Goal: Information Seeking & Learning: Learn about a topic

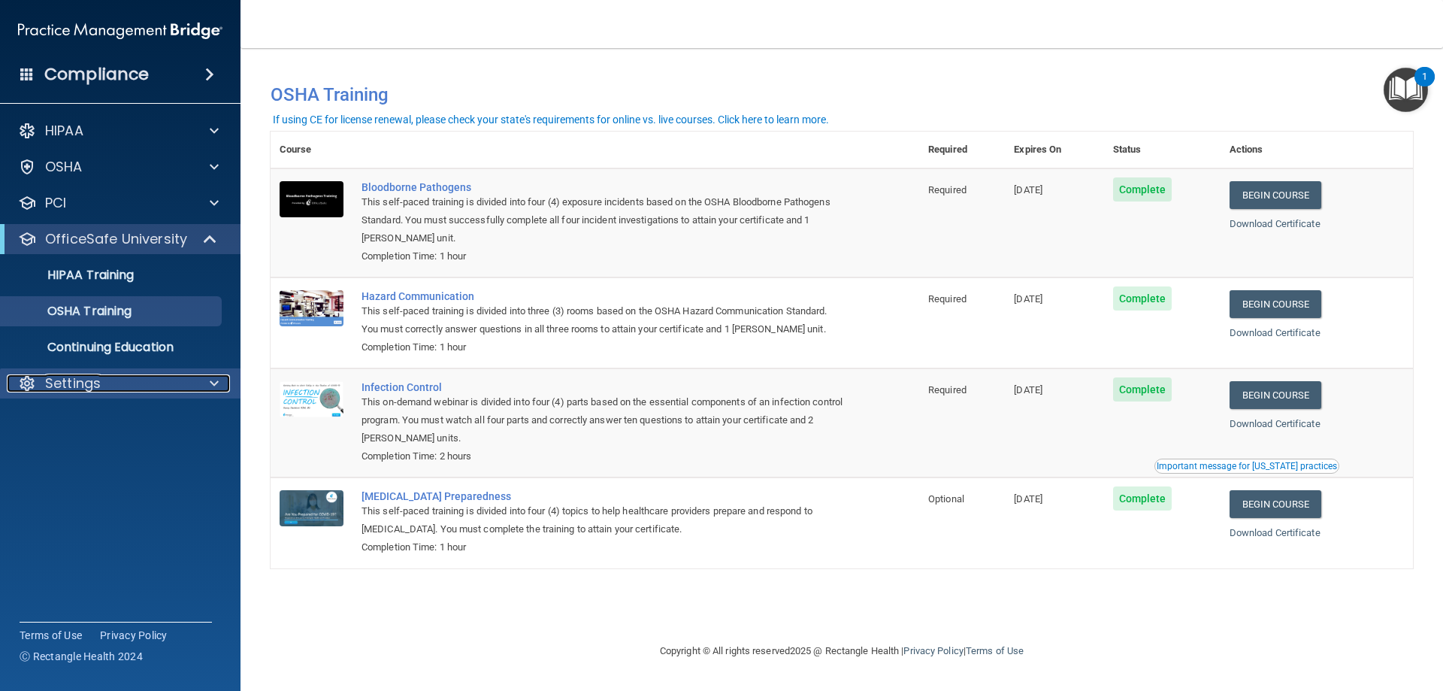
click at [148, 374] on div "Settings" at bounding box center [100, 383] width 186 height 18
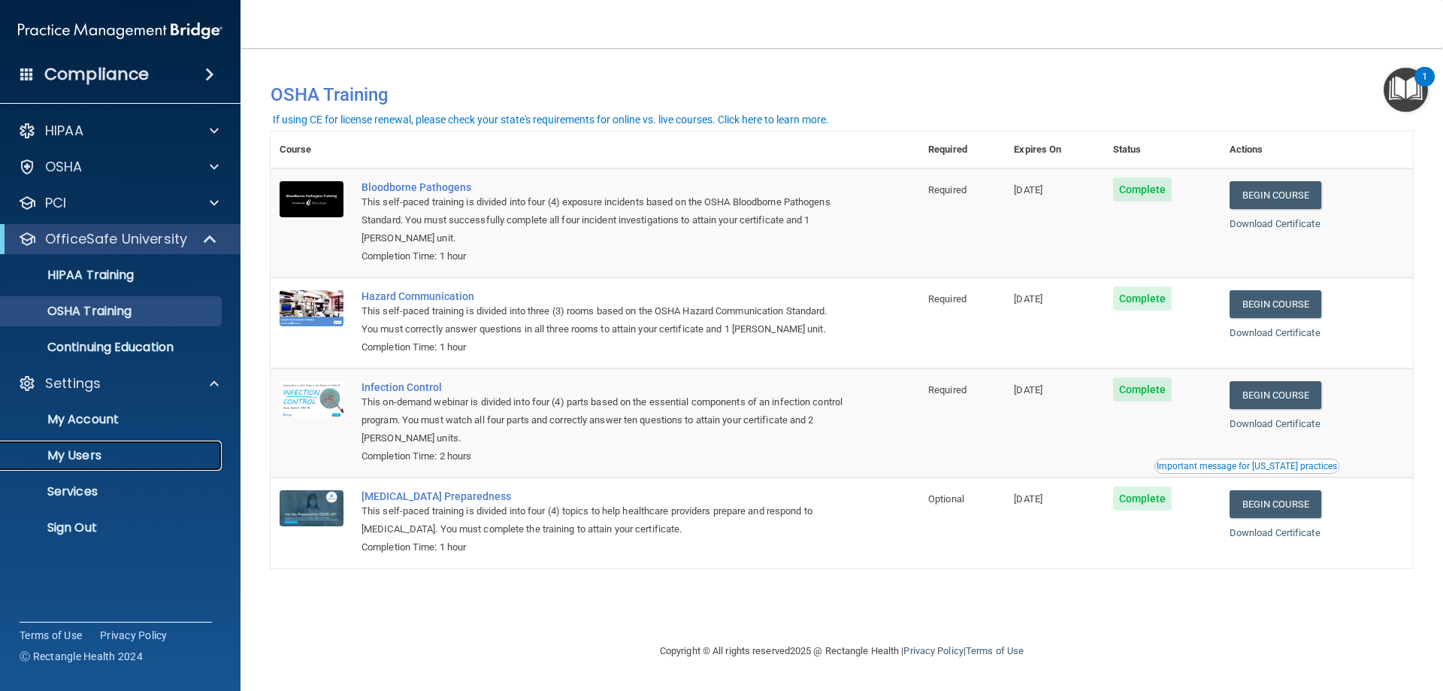
click at [106, 456] on p "My Users" at bounding box center [112, 455] width 205 height 15
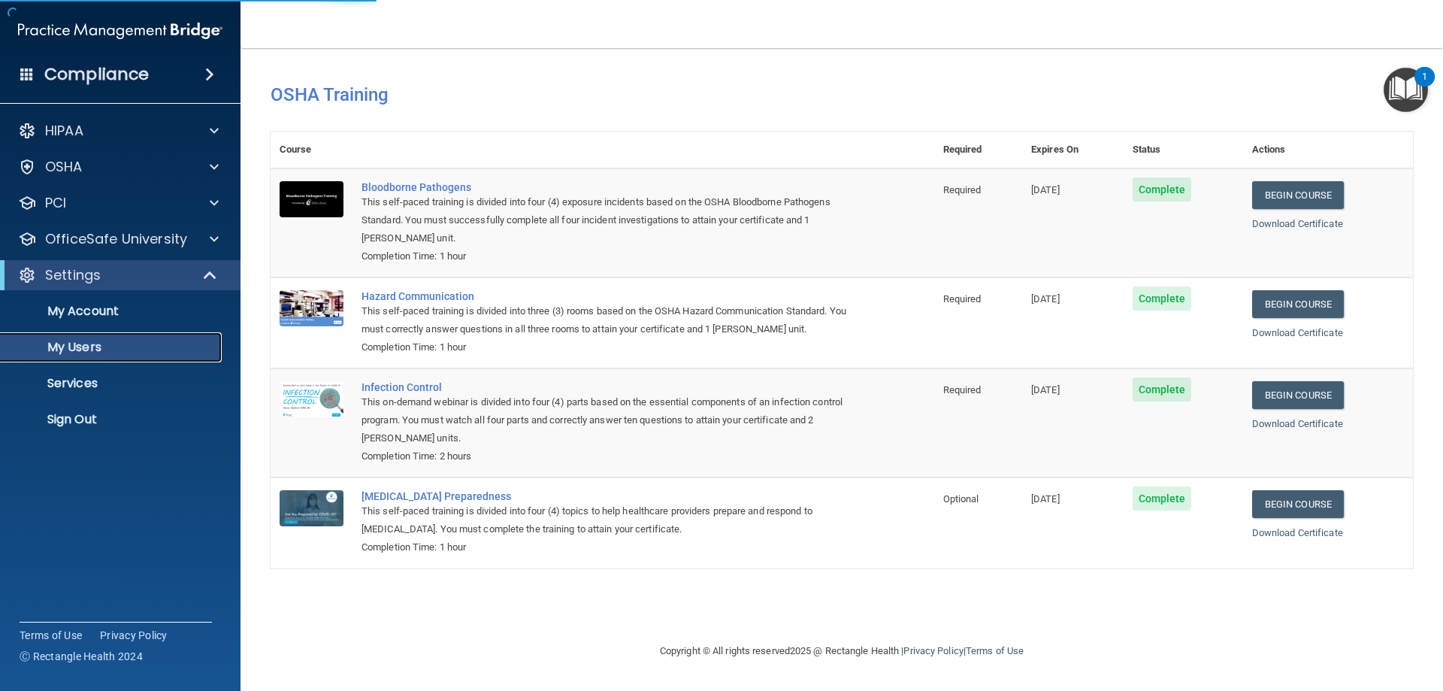
select select "20"
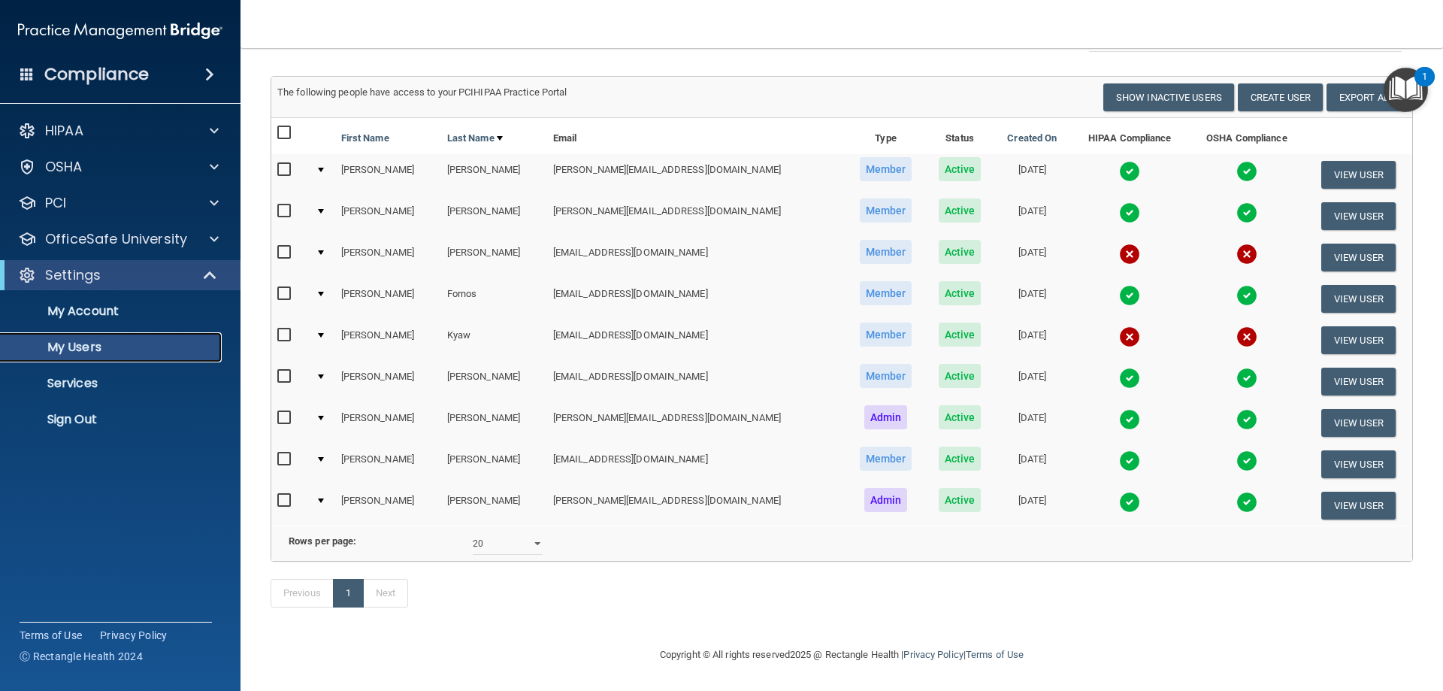
scroll to position [98, 0]
click at [1335, 491] on button "View User" at bounding box center [1358, 505] width 74 height 28
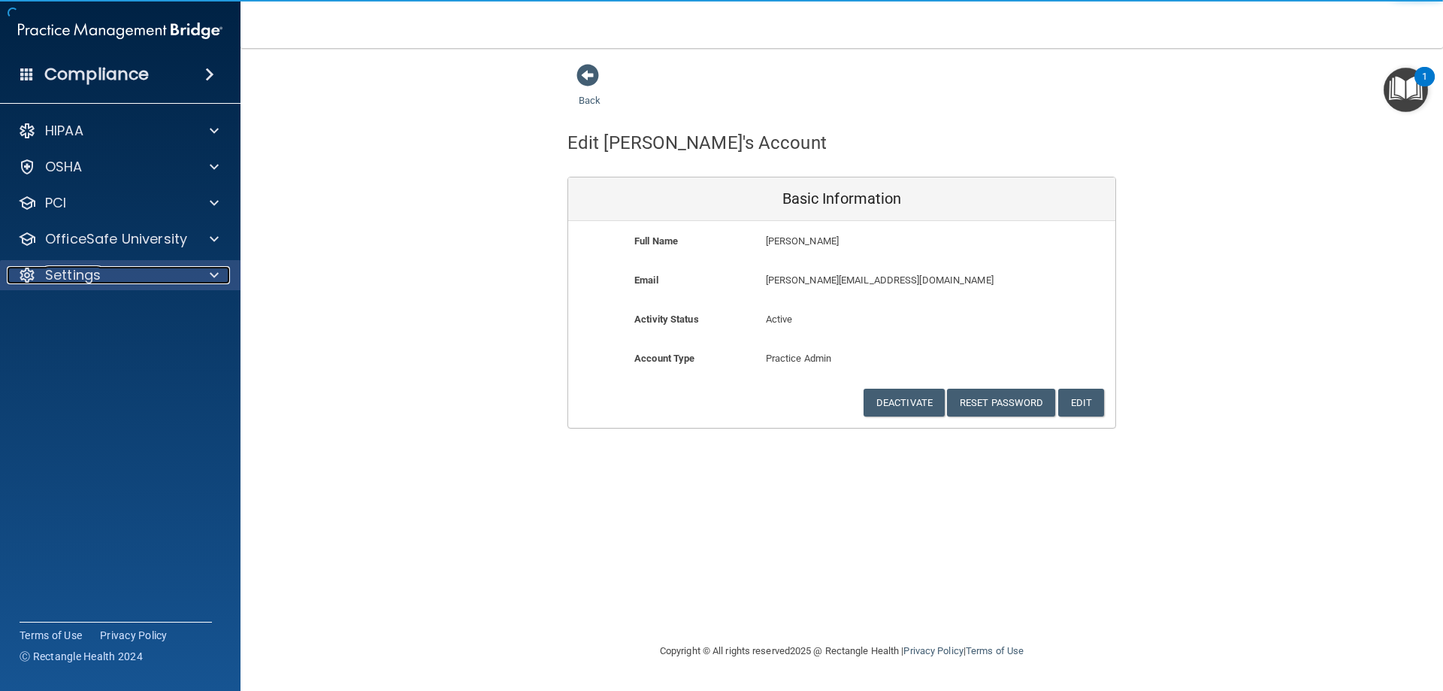
click at [82, 276] on p "Settings" at bounding box center [73, 275] width 56 height 18
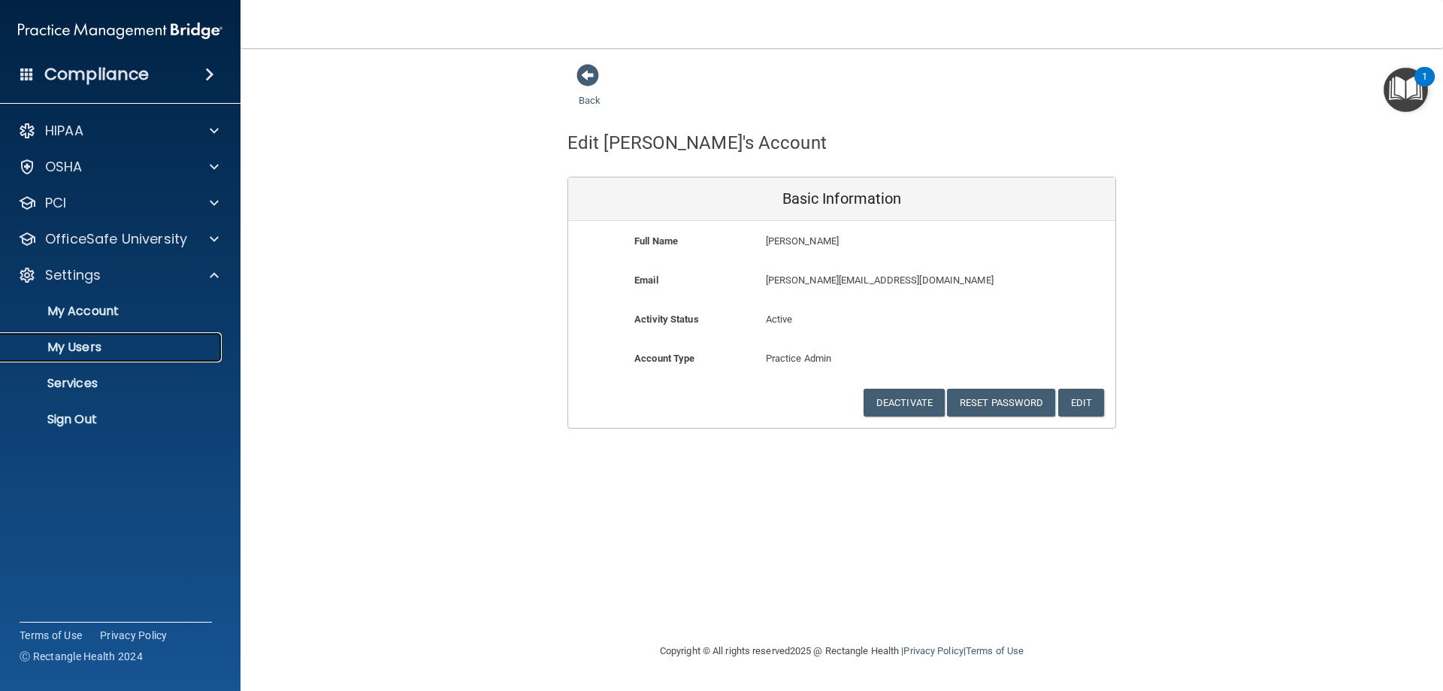
click at [85, 347] on p "My Users" at bounding box center [112, 347] width 205 height 15
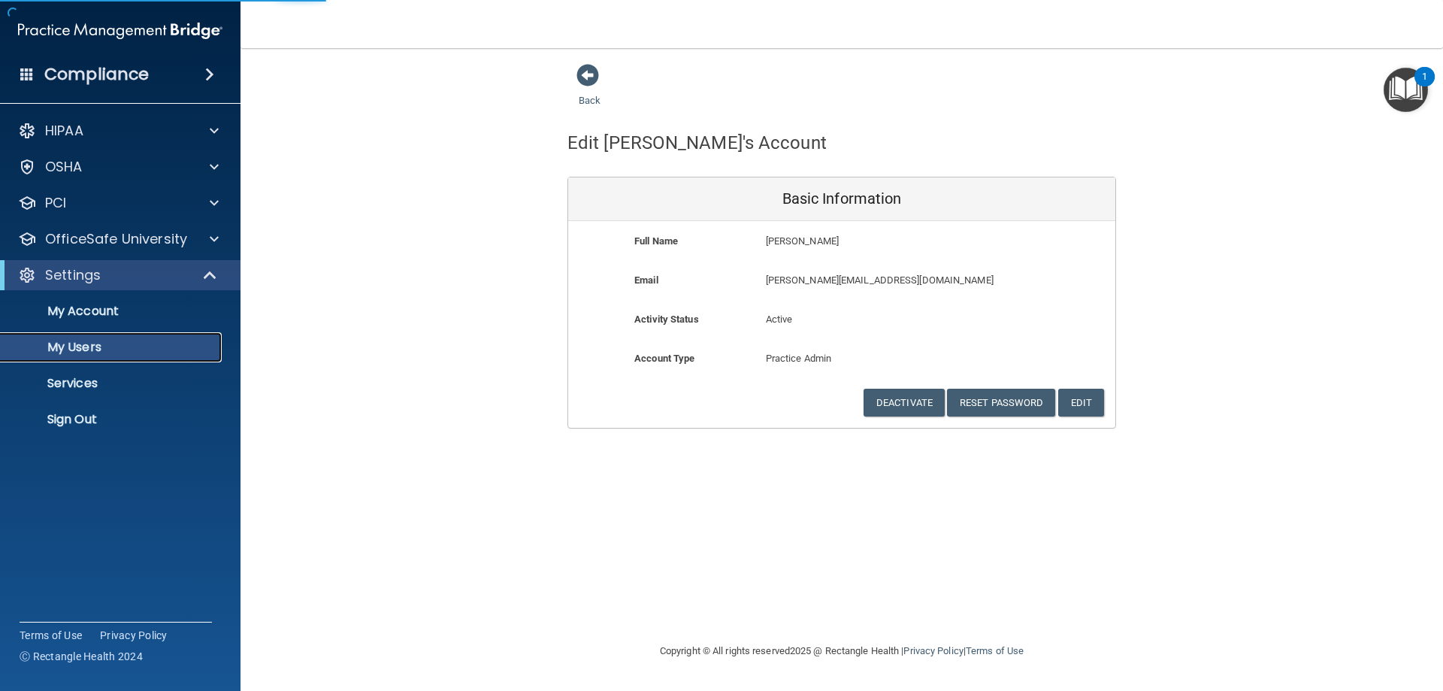
select select "20"
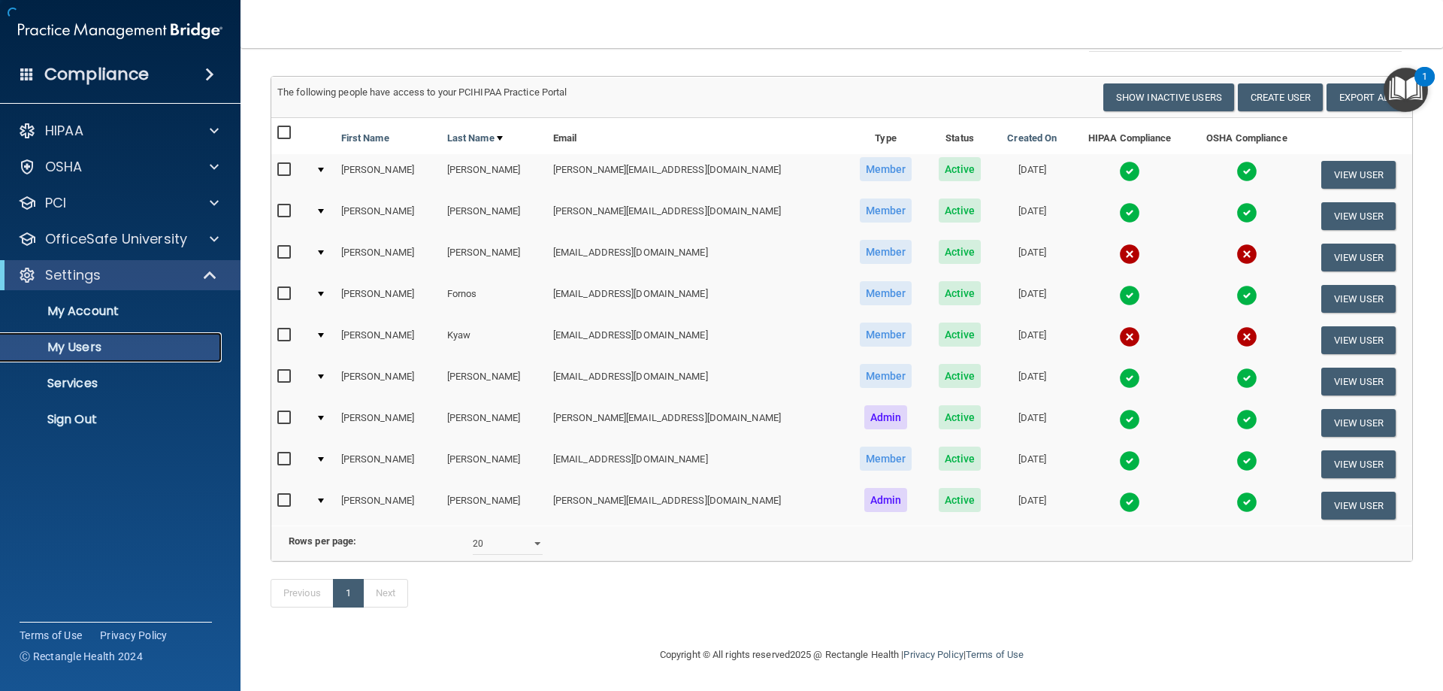
scroll to position [98, 0]
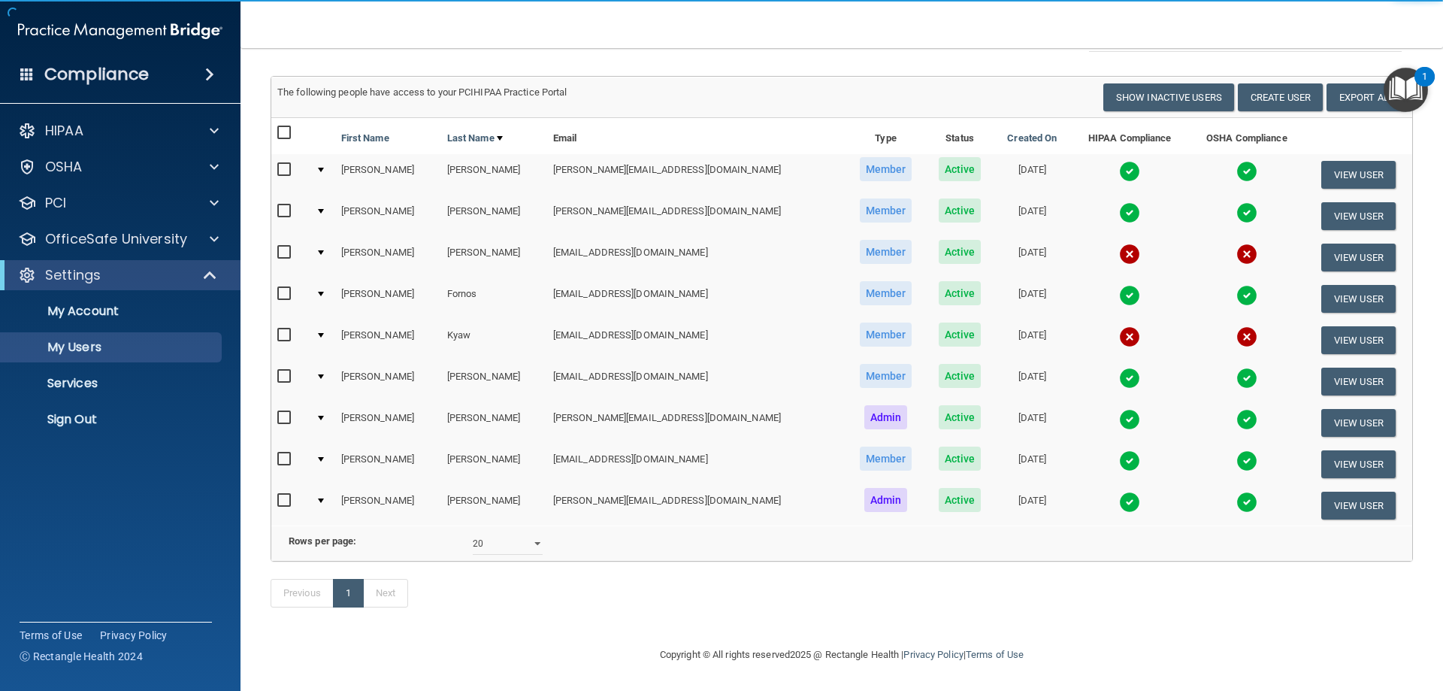
click at [1119, 491] on img at bounding box center [1129, 501] width 21 height 21
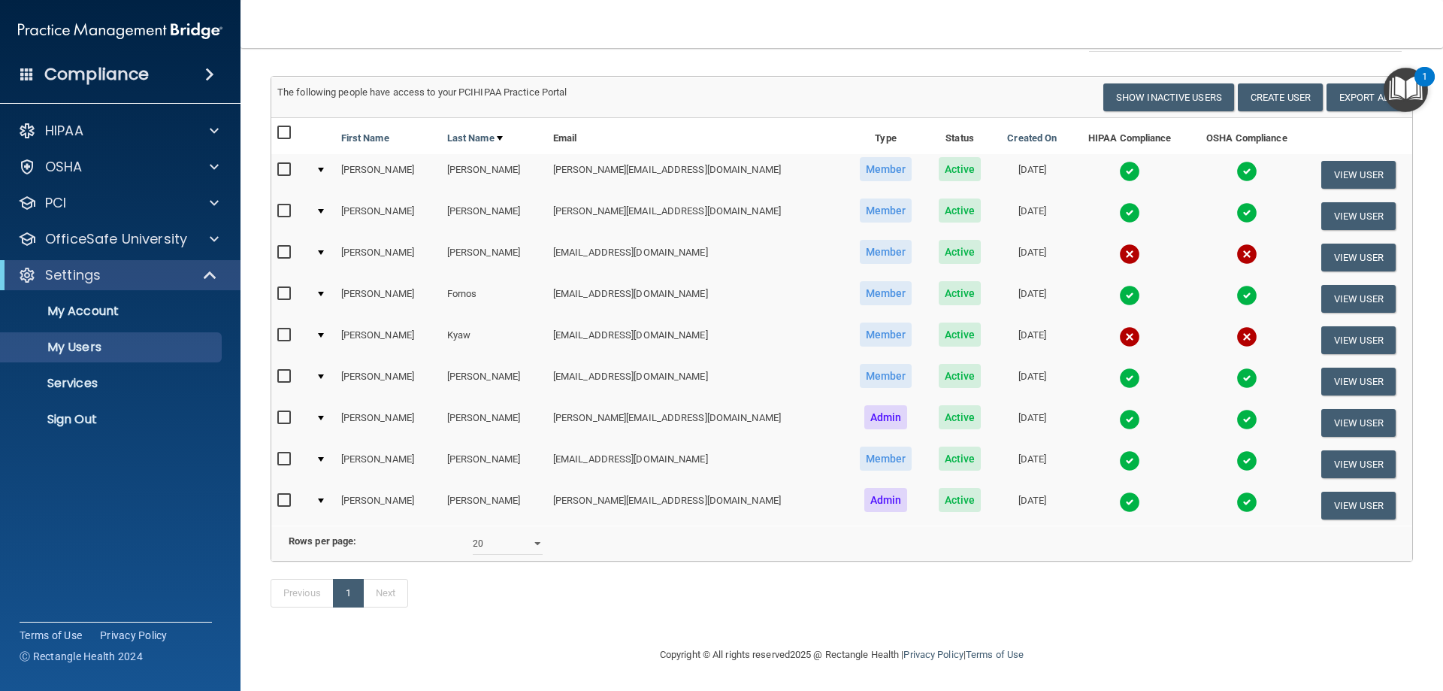
click at [1119, 500] on img at bounding box center [1129, 501] width 21 height 21
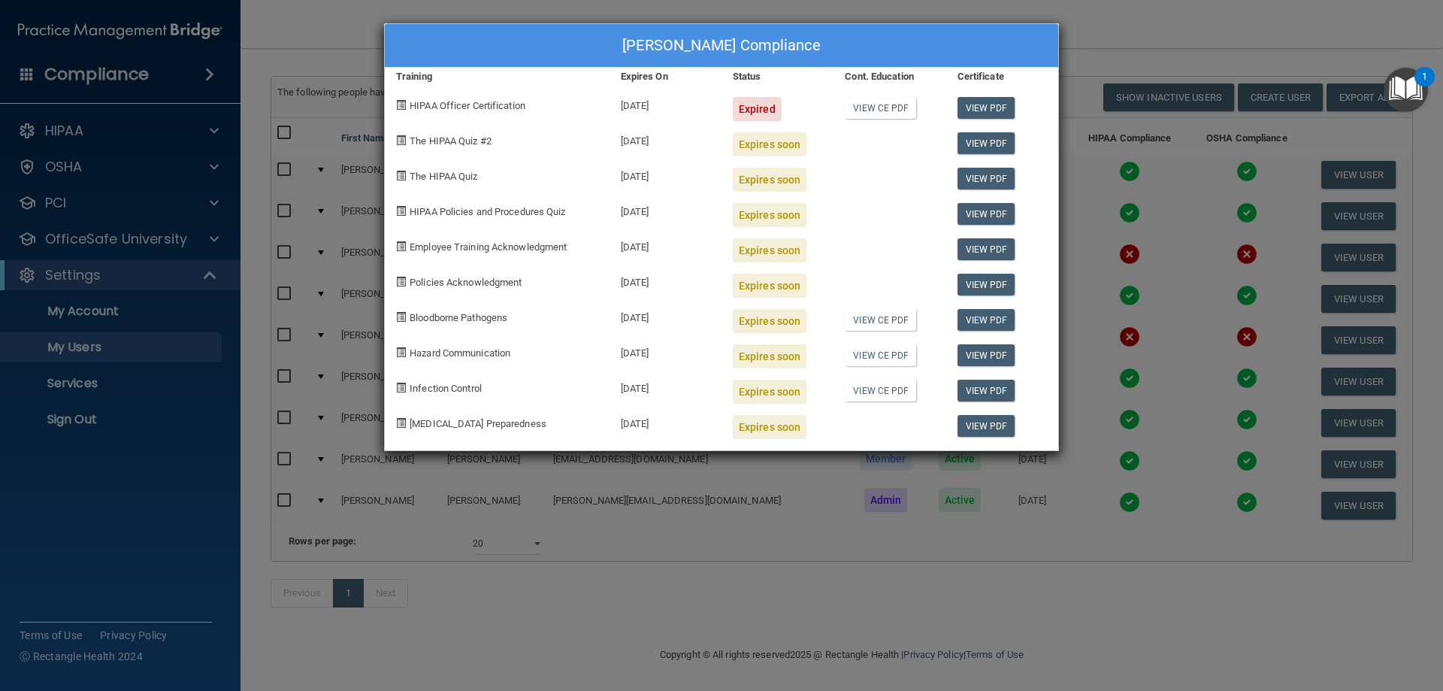
click at [1090, 12] on div "[PERSON_NAME] Compliance Training Expires On Status Cont. Education Certificate…" at bounding box center [721, 345] width 1443 height 691
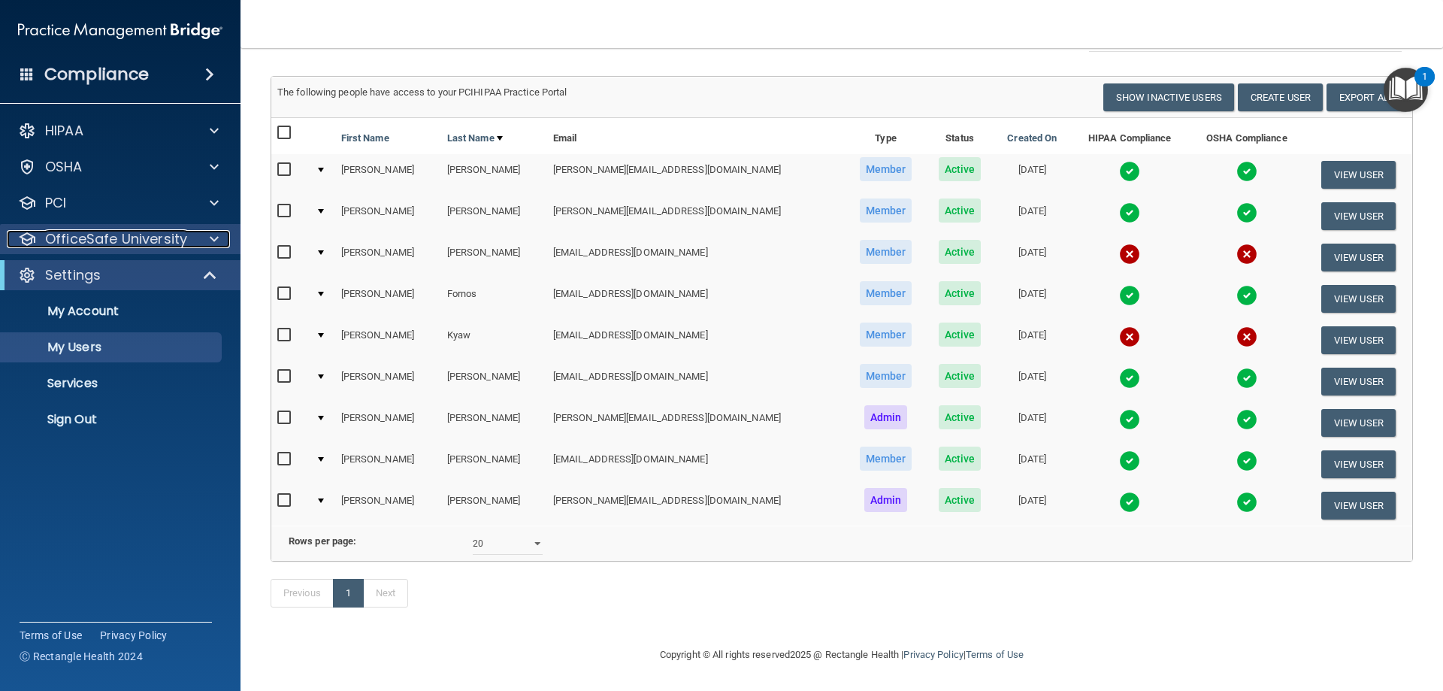
click at [111, 240] on p "OfficeSafe University" at bounding box center [116, 239] width 142 height 18
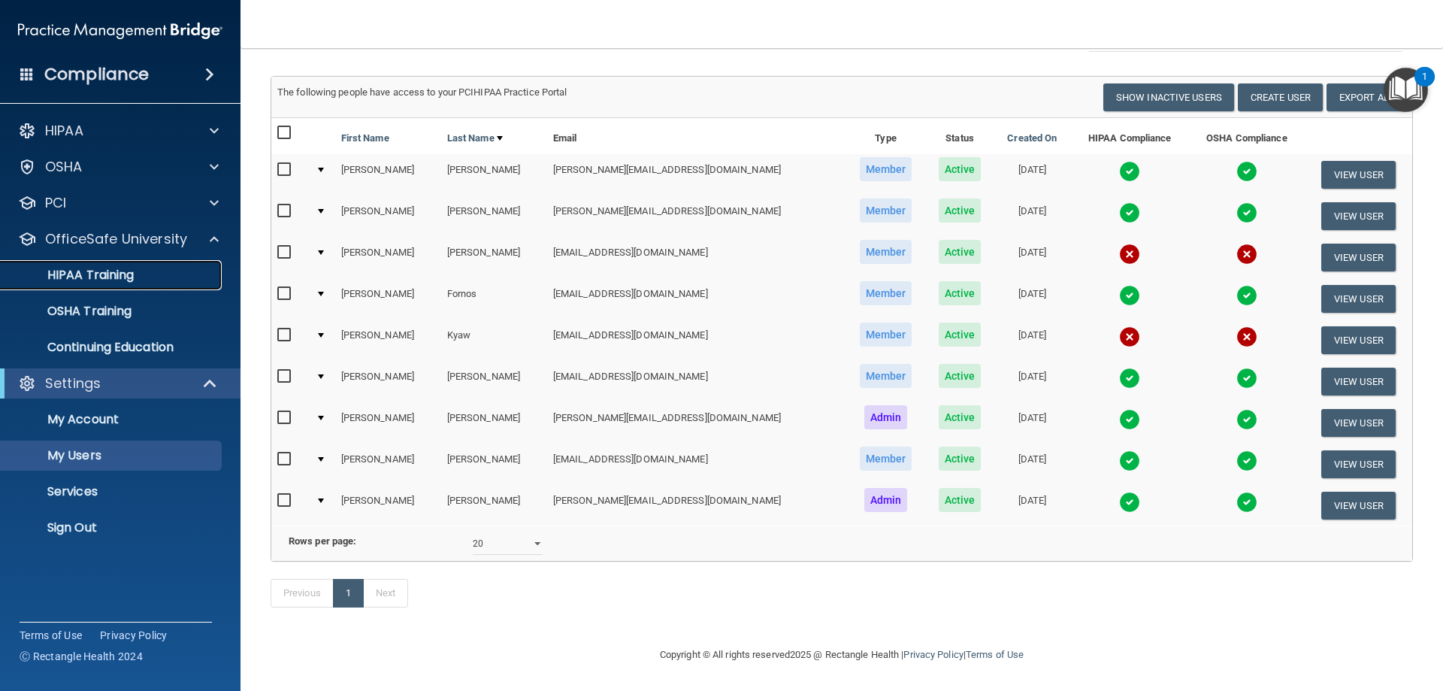
click at [108, 274] on p "HIPAA Training" at bounding box center [72, 275] width 124 height 15
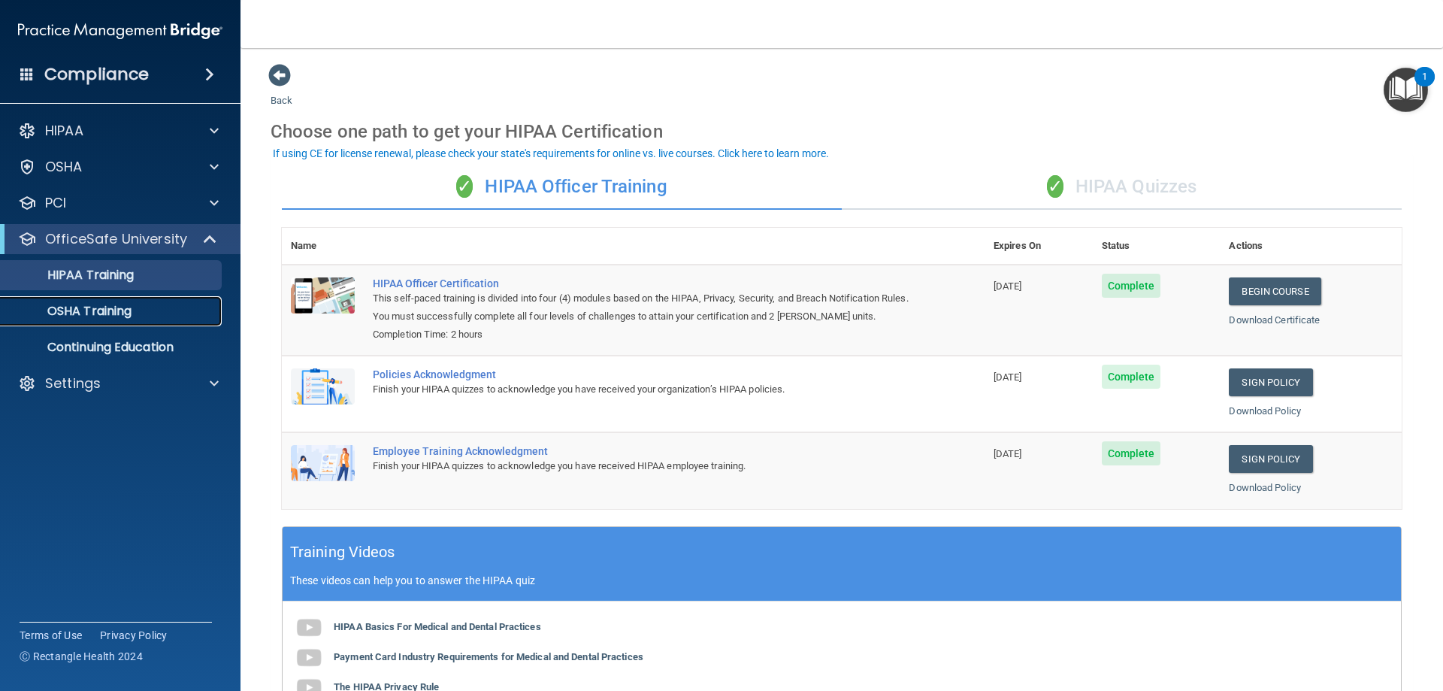
click at [68, 314] on p "OSHA Training" at bounding box center [71, 311] width 122 height 15
